Goal: Ask a question

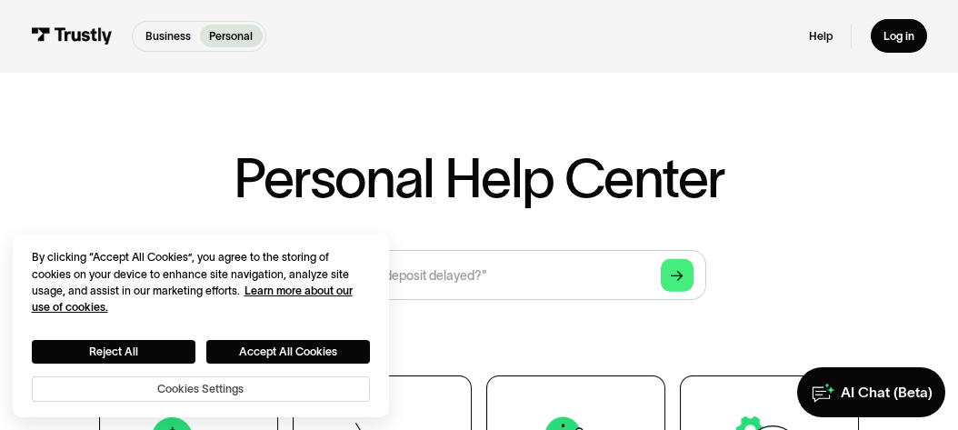
scroll to position [55, 0]
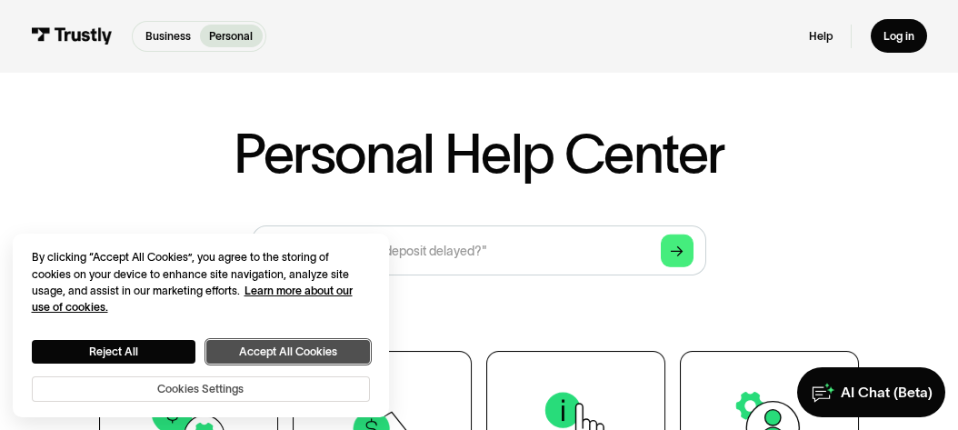
drag, startPoint x: 283, startPoint y: 348, endPoint x: 339, endPoint y: 386, distance: 68.1
click at [352, 394] on div "Reject All Accept All Cookies Cookies Settings" at bounding box center [201, 371] width 339 height 62
click at [339, 350] on button "Accept All Cookies" at bounding box center [288, 352] width 164 height 24
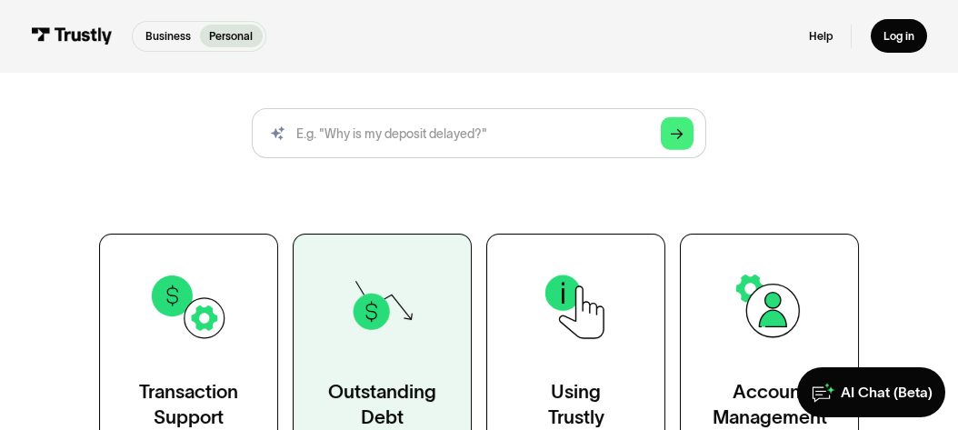
scroll to position [165, 0]
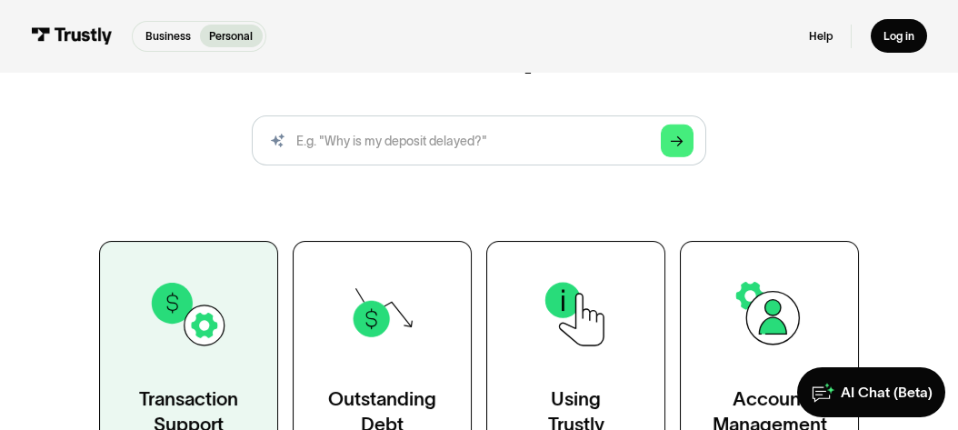
click at [202, 394] on div "Transaction Support" at bounding box center [188, 411] width 99 height 50
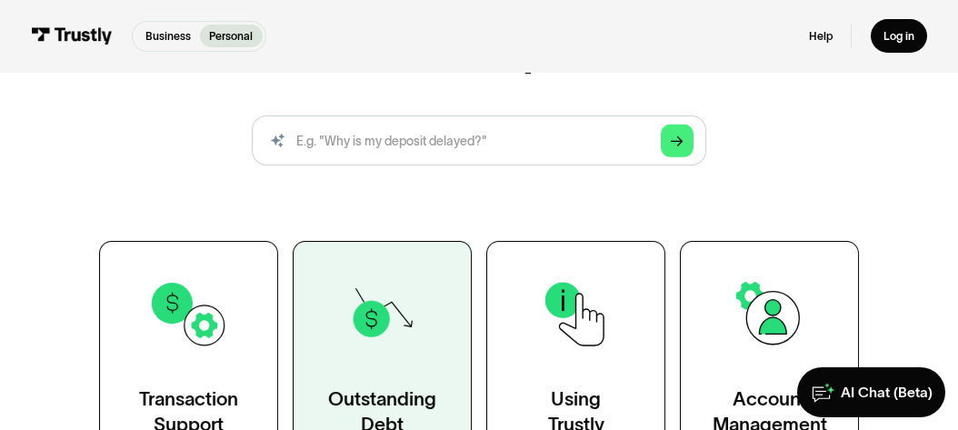
scroll to position [194, 0]
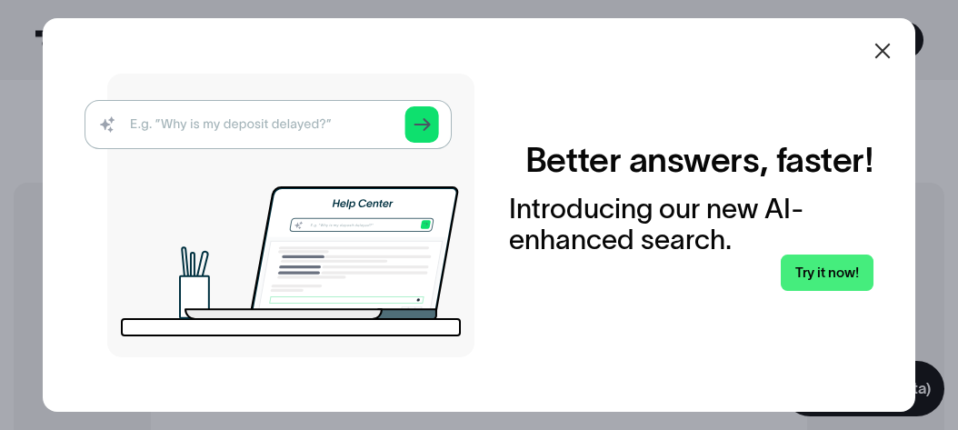
scroll to position [275, 0]
click at [215, 126] on img at bounding box center [280, 216] width 390 height 284
click at [427, 125] on img at bounding box center [280, 216] width 390 height 284
click at [891, 53] on icon at bounding box center [882, 50] width 15 height 15
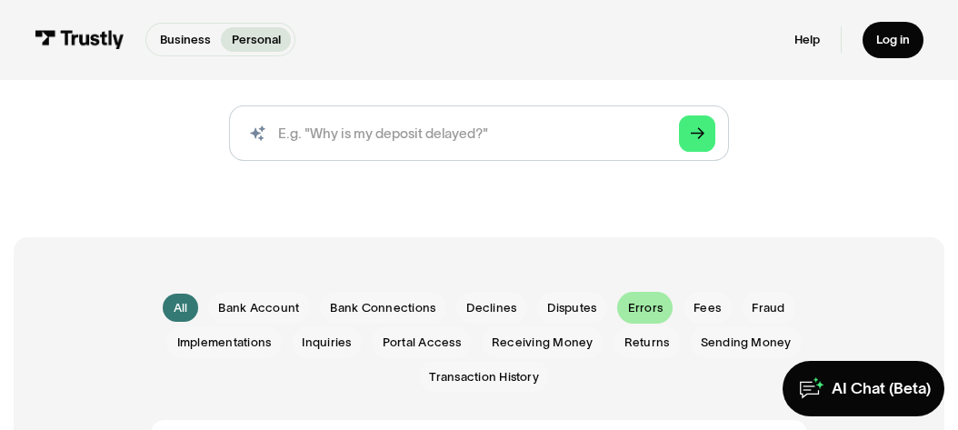
click at [647, 305] on span "Errors" at bounding box center [645, 307] width 35 height 17
click at [487, 313] on span "Declines" at bounding box center [491, 307] width 50 height 17
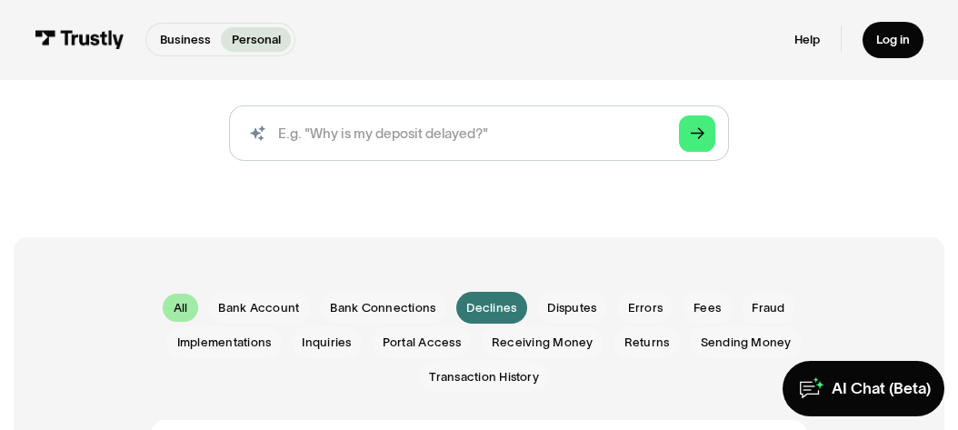
click at [184, 307] on link "All" at bounding box center [180, 307] width 35 height 27
click at [369, 133] on input "search" at bounding box center [479, 132] width 501 height 55
click at [369, 137] on input "search" at bounding box center [479, 132] width 501 height 55
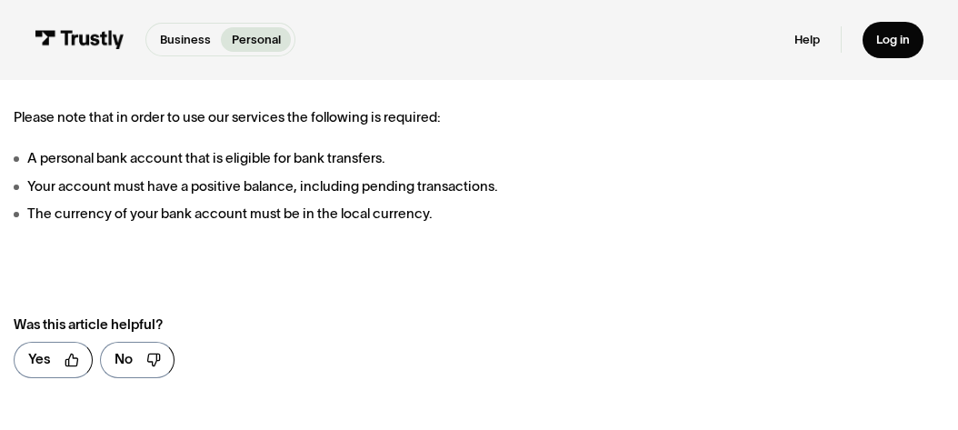
scroll to position [550, 0]
